Goal: Navigation & Orientation: Go to known website

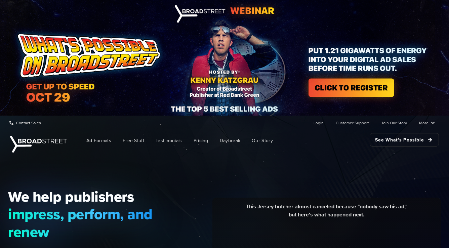
click at [270, 55] on img at bounding box center [224, 58] width 449 height 116
